Goal: Transaction & Acquisition: Purchase product/service

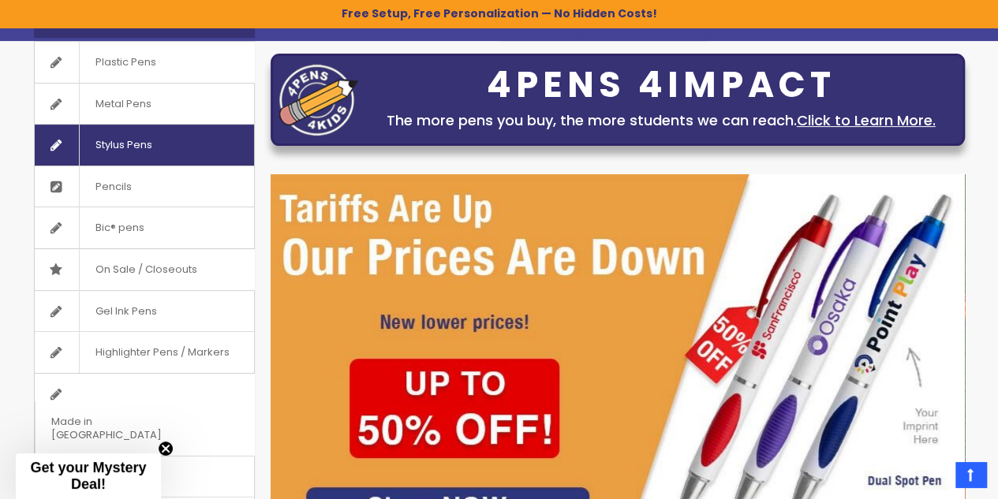
scroll to position [185, 0]
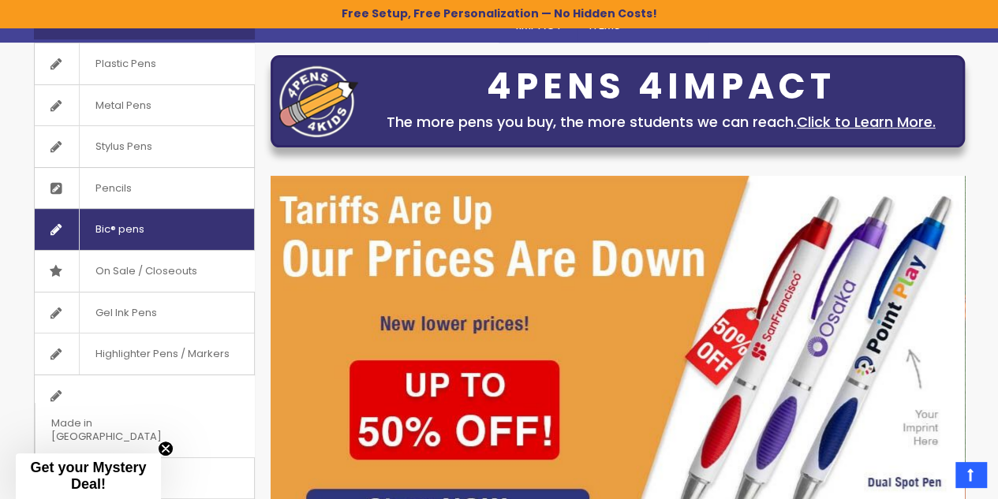
click at [167, 211] on link "Bic® pens" at bounding box center [144, 229] width 219 height 41
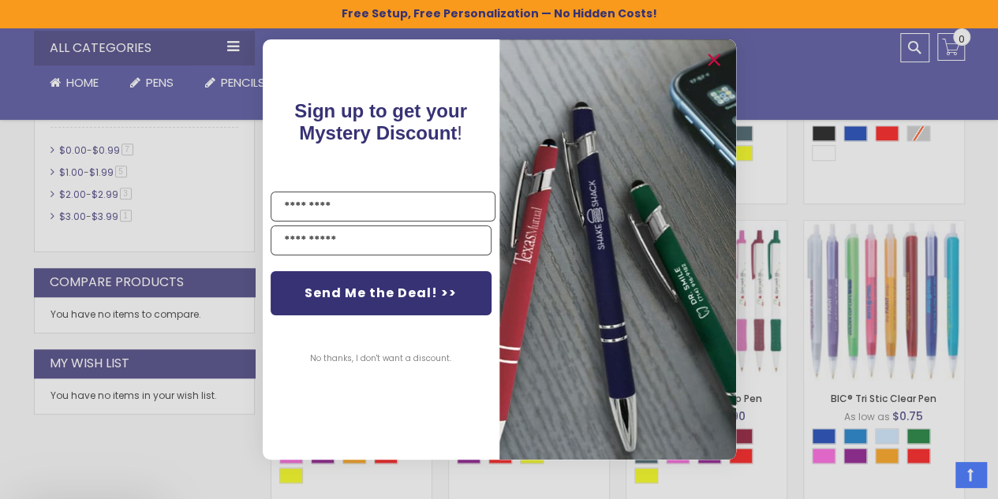
scroll to position [631, 0]
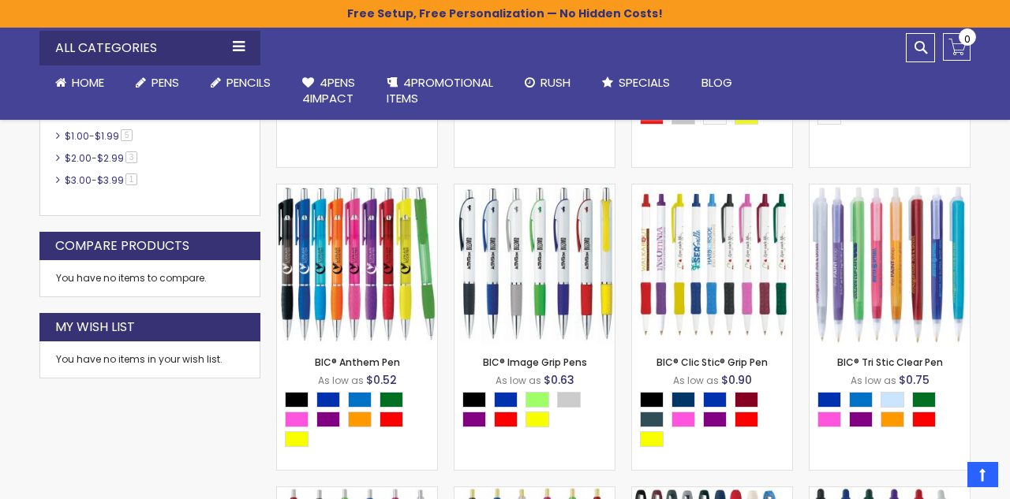
click at [228, 173] on div "Close dialog Sign up to get your Mystery Discount ! Name Email Send Me the Deal…" at bounding box center [505, 249] width 1010 height 499
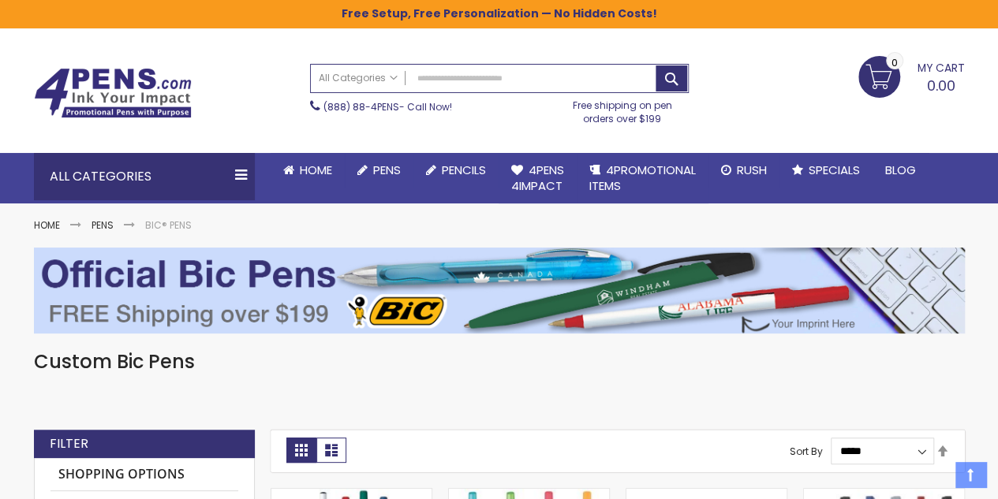
scroll to position [0, 0]
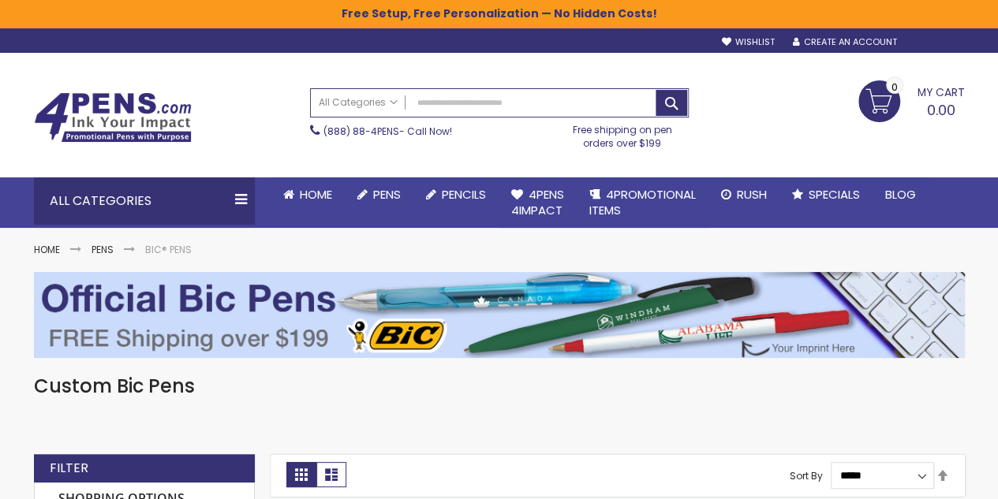
click at [953, 43] on div "Sign In" at bounding box center [938, 43] width 52 height 12
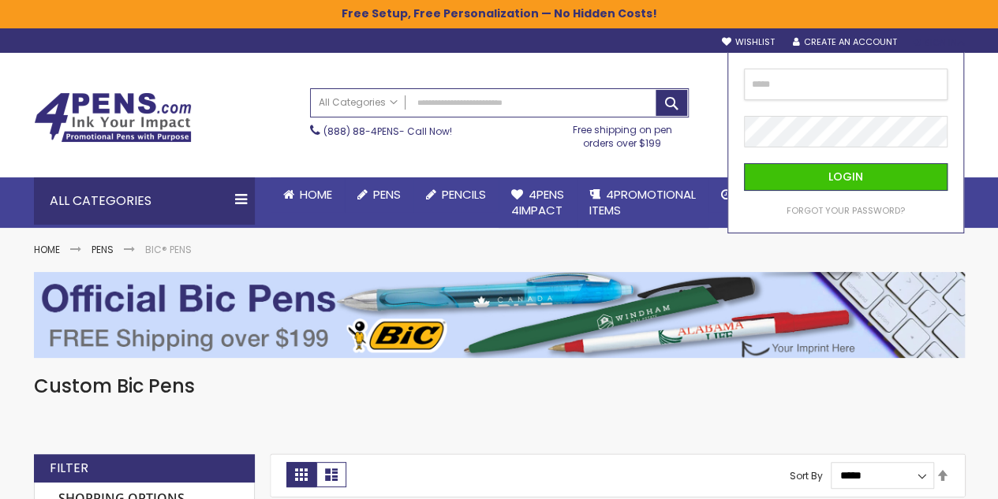
click at [771, 92] on input "email" at bounding box center [846, 85] width 204 height 32
